Goal: Task Accomplishment & Management: Manage account settings

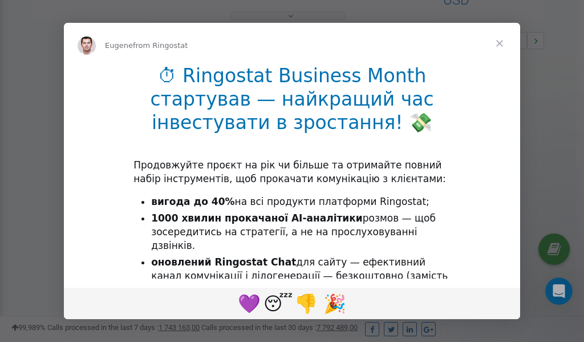
click at [501, 44] on span "Close" at bounding box center [499, 43] width 41 height 41
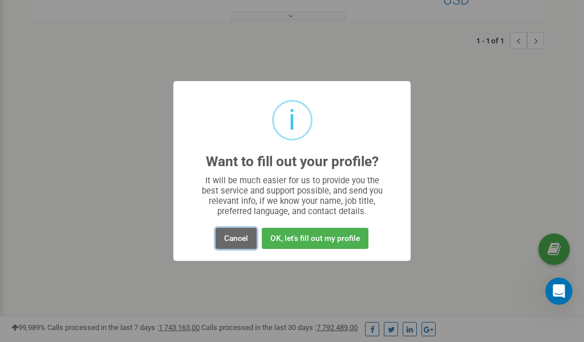
click at [237, 238] on button "Cancel" at bounding box center [236, 238] width 41 height 21
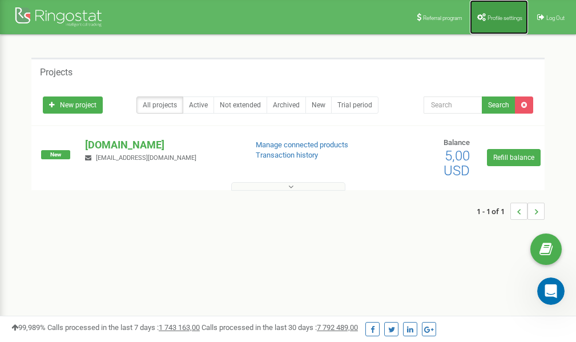
click at [495, 18] on span "Profile settings" at bounding box center [504, 18] width 35 height 6
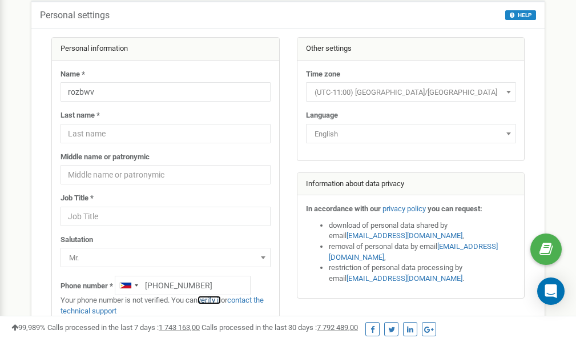
click at [209, 300] on link "verify it" at bounding box center [208, 299] width 23 height 9
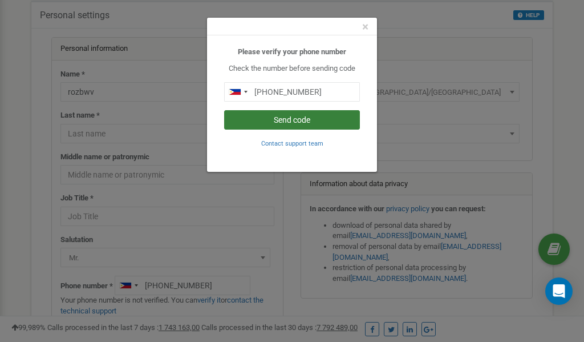
click at [303, 120] on button "Send code" at bounding box center [292, 119] width 136 height 19
